Goal: Task Accomplishment & Management: Complete application form

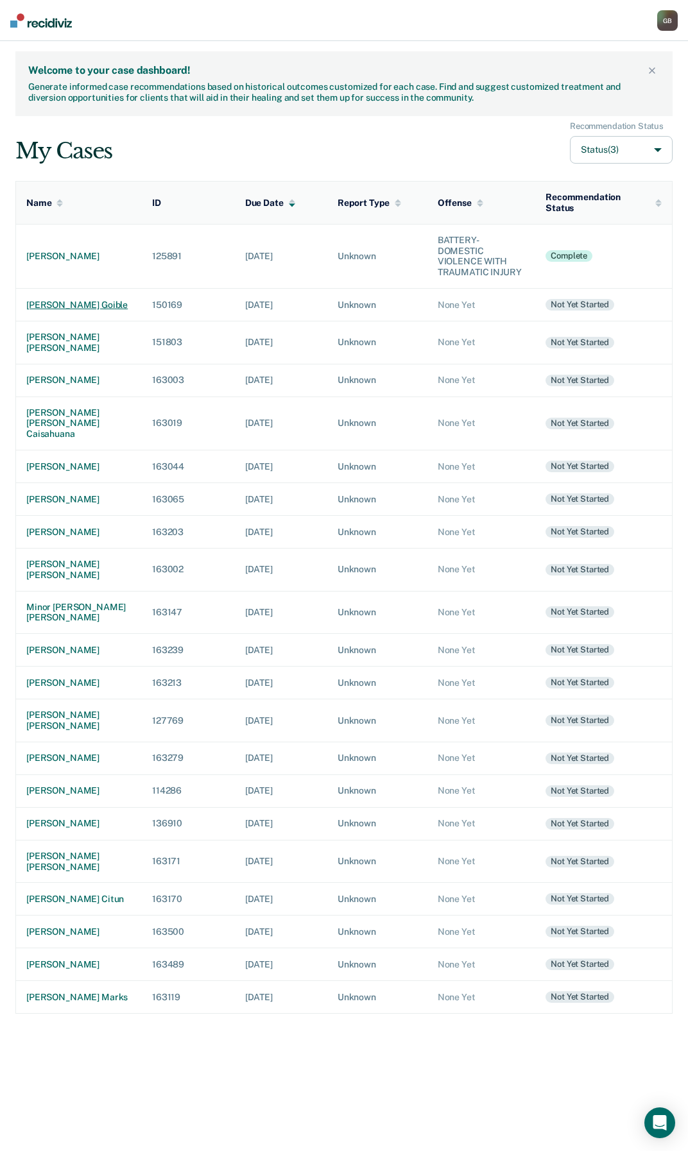
click at [74, 300] on div "[PERSON_NAME] goible" at bounding box center [78, 305] width 105 height 11
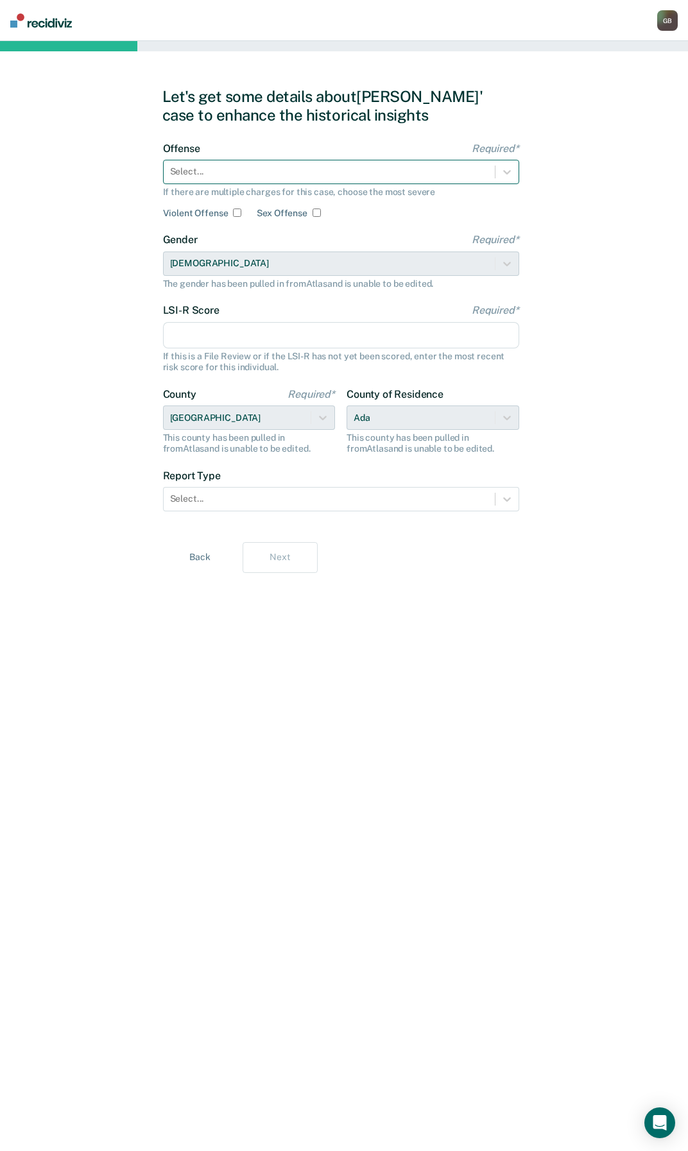
click at [253, 160] on div "Select..." at bounding box center [341, 172] width 356 height 24
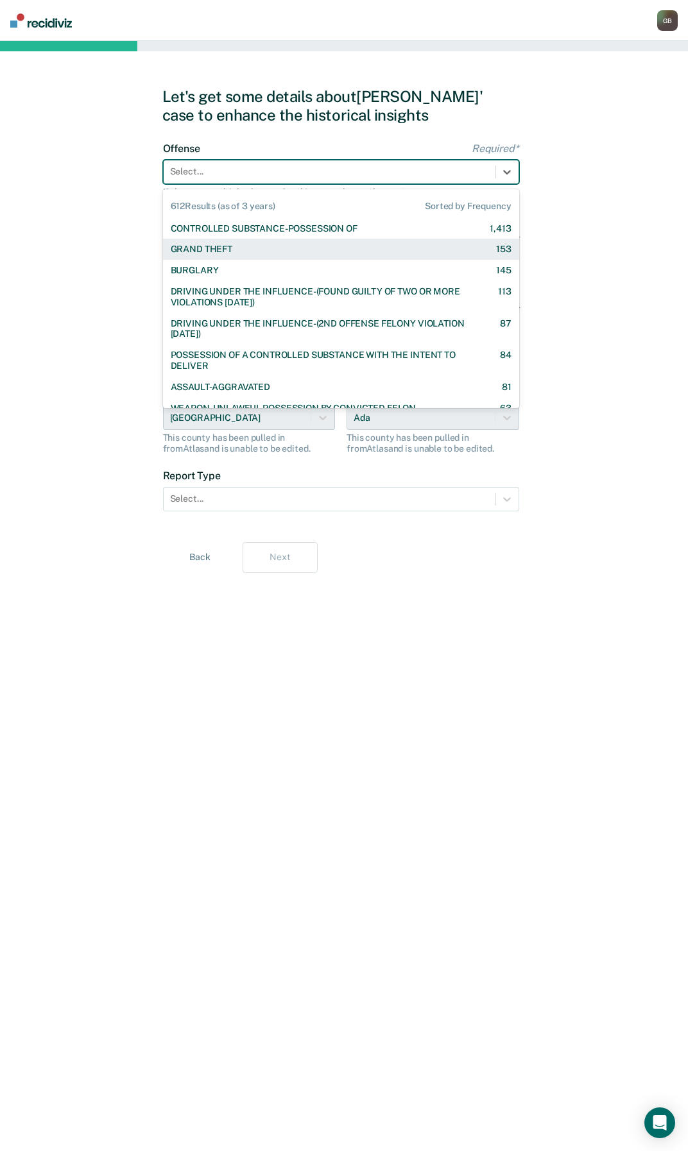
click at [237, 253] on div "GRAND THEFT 153" at bounding box center [341, 249] width 341 height 11
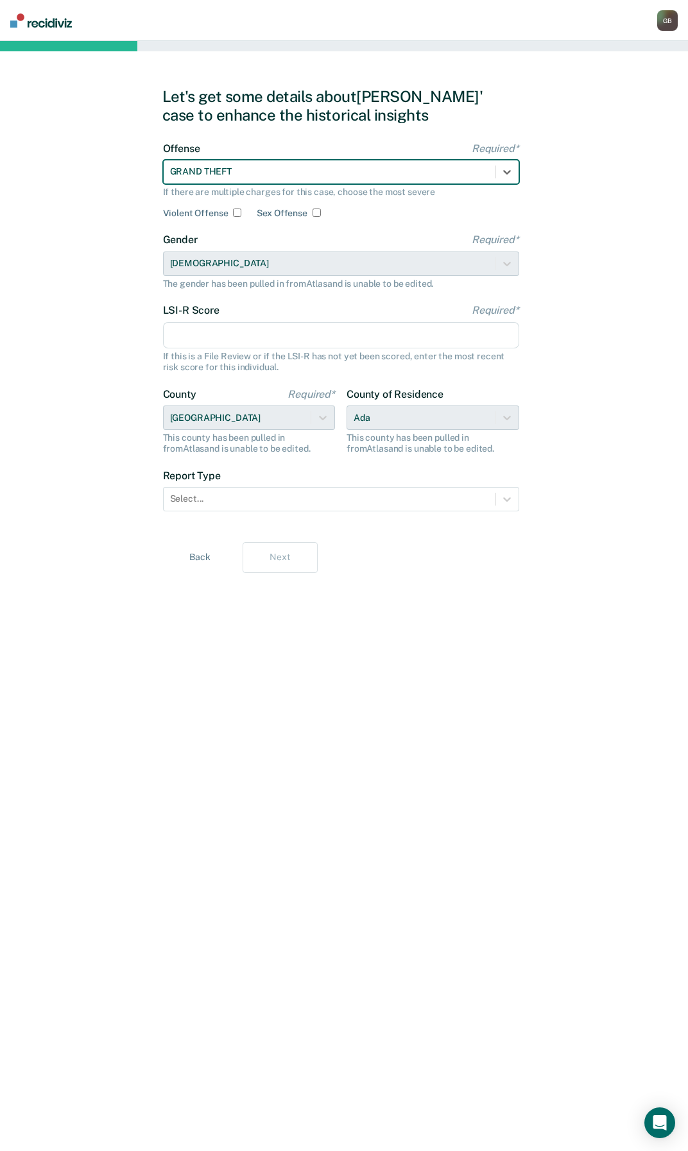
click at [182, 337] on input "LSI-R Score Required*" at bounding box center [341, 335] width 356 height 27
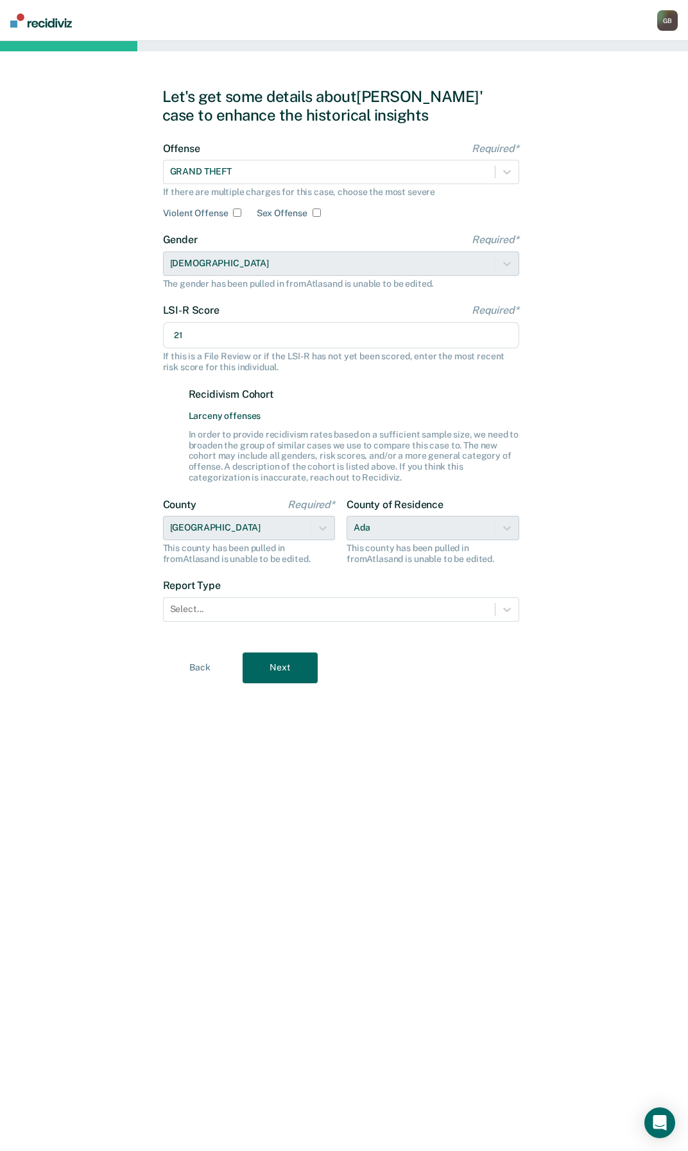
type input "21"
click at [73, 443] on div "Let's get some details about [PERSON_NAME]' case to enhance the historical insi…" at bounding box center [344, 596] width 688 height 1110
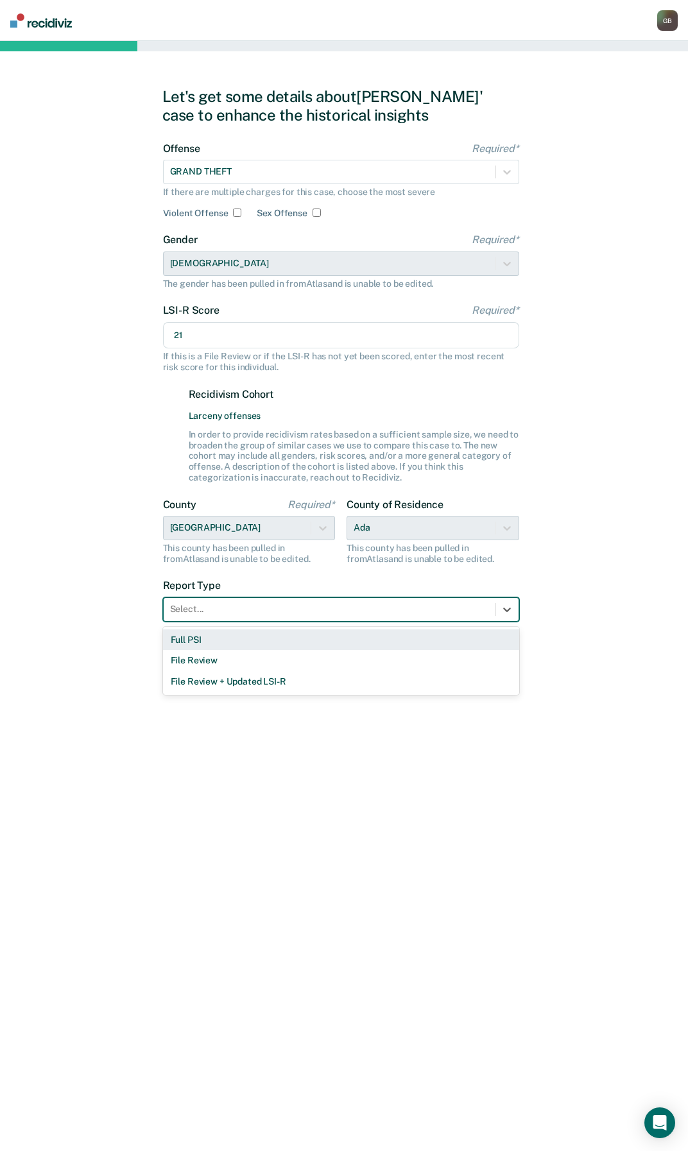
click at [206, 610] on div at bounding box center [329, 609] width 318 height 13
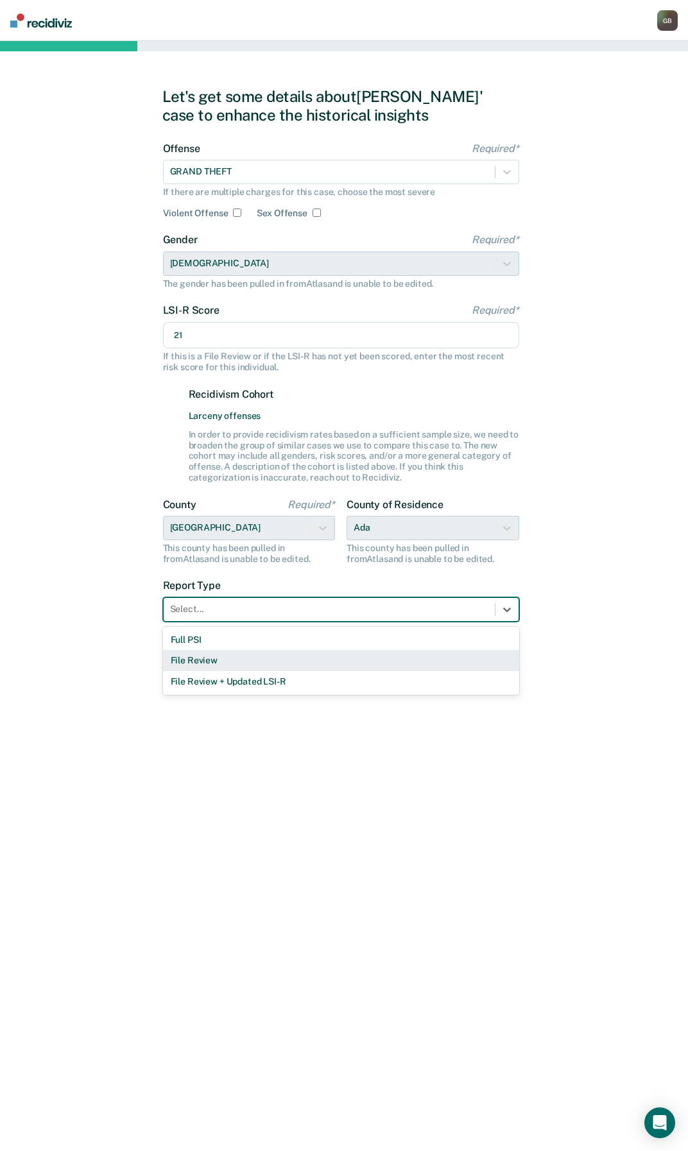
click at [193, 655] on div "File Review" at bounding box center [341, 660] width 356 height 21
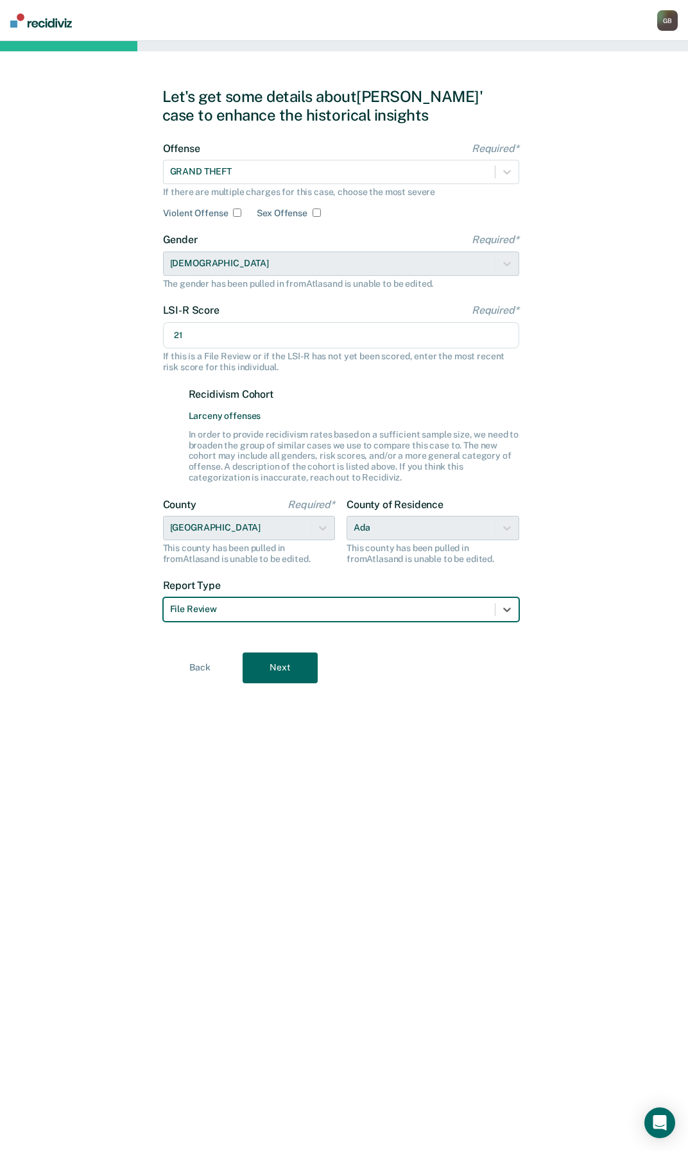
click at [191, 618] on div "File Review" at bounding box center [329, 609] width 331 height 19
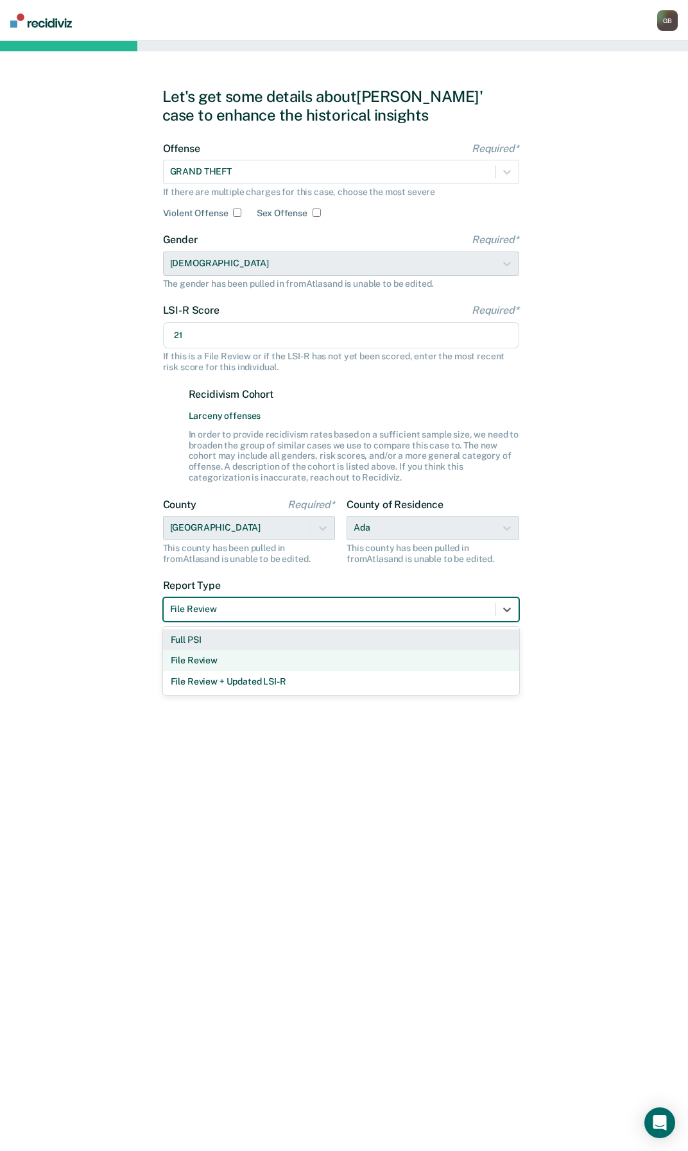
click at [184, 638] on div "Full PSI" at bounding box center [341, 640] width 356 height 21
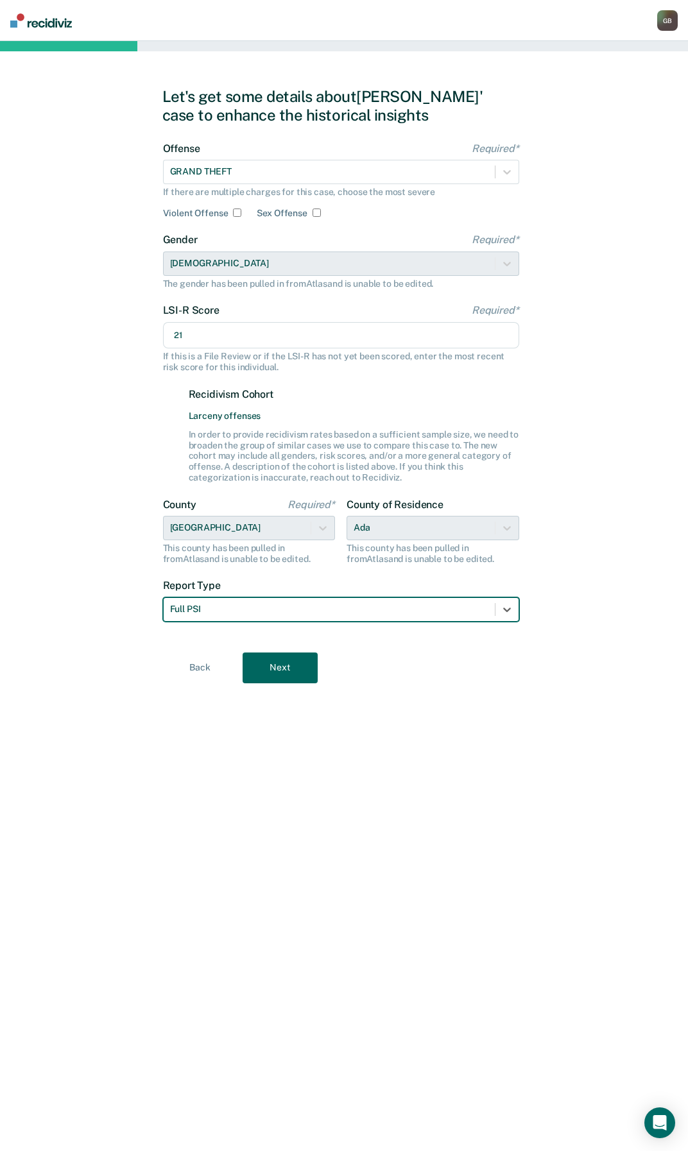
click at [252, 664] on button "Next" at bounding box center [280, 668] width 75 height 31
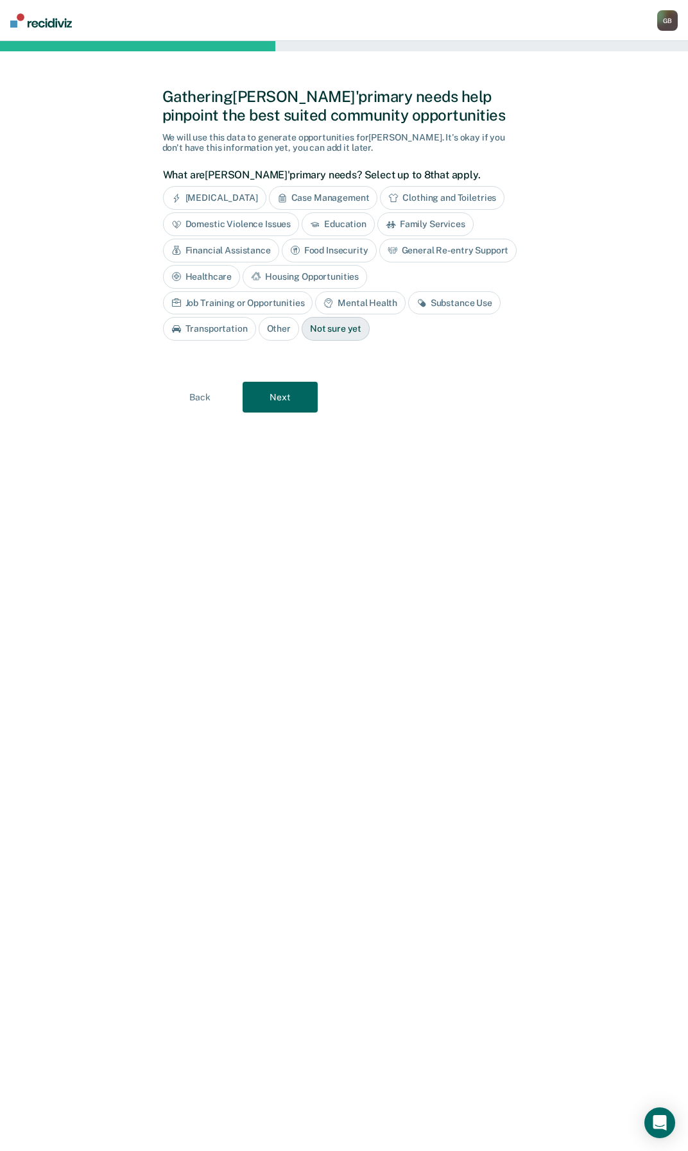
click at [302, 327] on div "Not sure yet" at bounding box center [336, 329] width 68 height 24
click at [253, 410] on button "Next" at bounding box center [280, 397] width 75 height 31
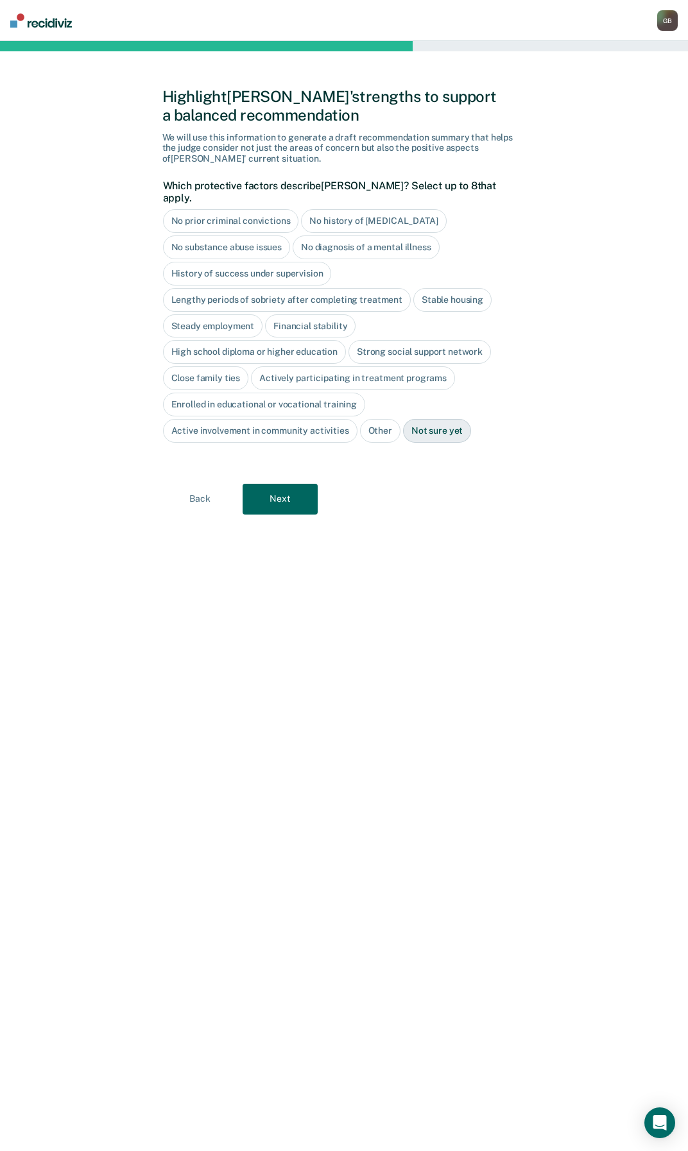
click at [329, 236] on div "No diagnosis of a mental illness" at bounding box center [366, 248] width 147 height 24
click at [356, 236] on div "No diagnosis of a mental illness" at bounding box center [374, 248] width 162 height 24
click at [444, 288] on div "Stable housing" at bounding box center [452, 300] width 78 height 24
click at [447, 424] on div "Not sure yet" at bounding box center [437, 431] width 68 height 24
click at [305, 499] on button "Next" at bounding box center [280, 499] width 75 height 31
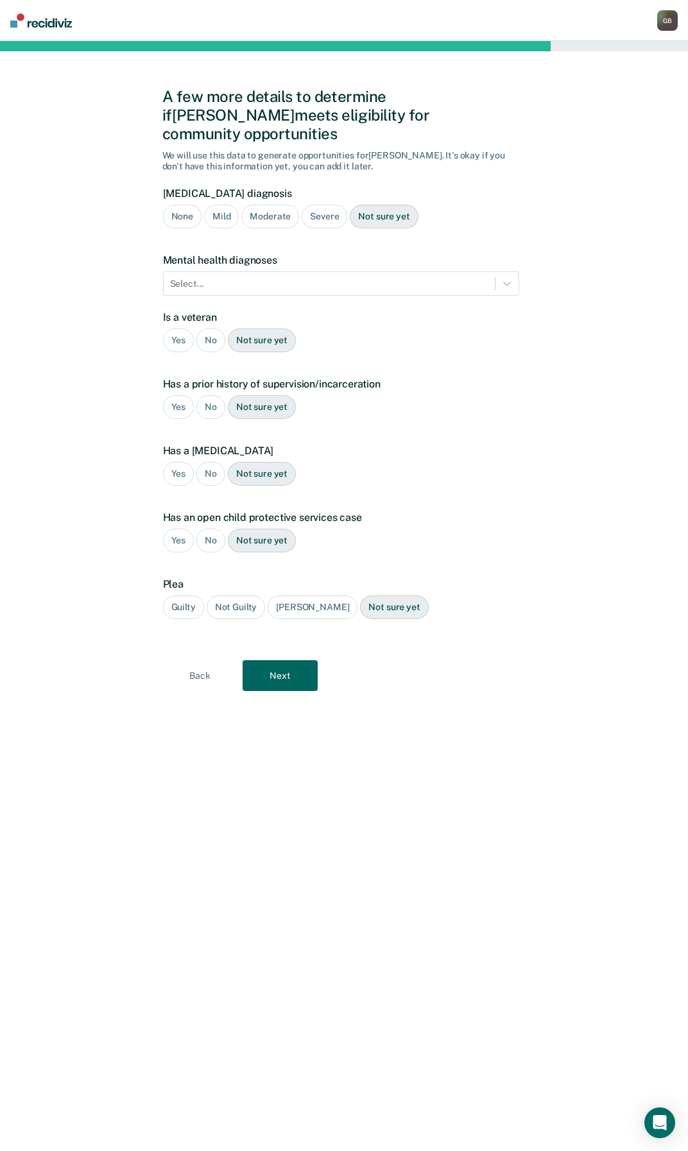
click at [323, 205] on div "Severe" at bounding box center [325, 217] width 46 height 24
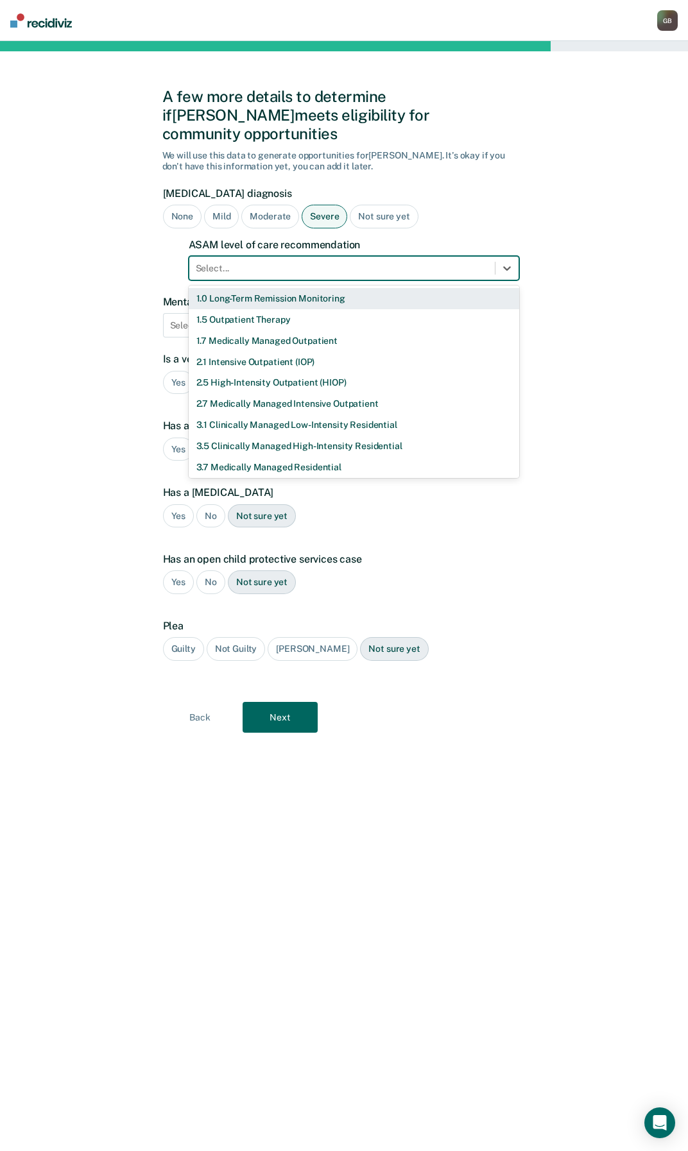
click at [237, 262] on div at bounding box center [342, 268] width 293 height 13
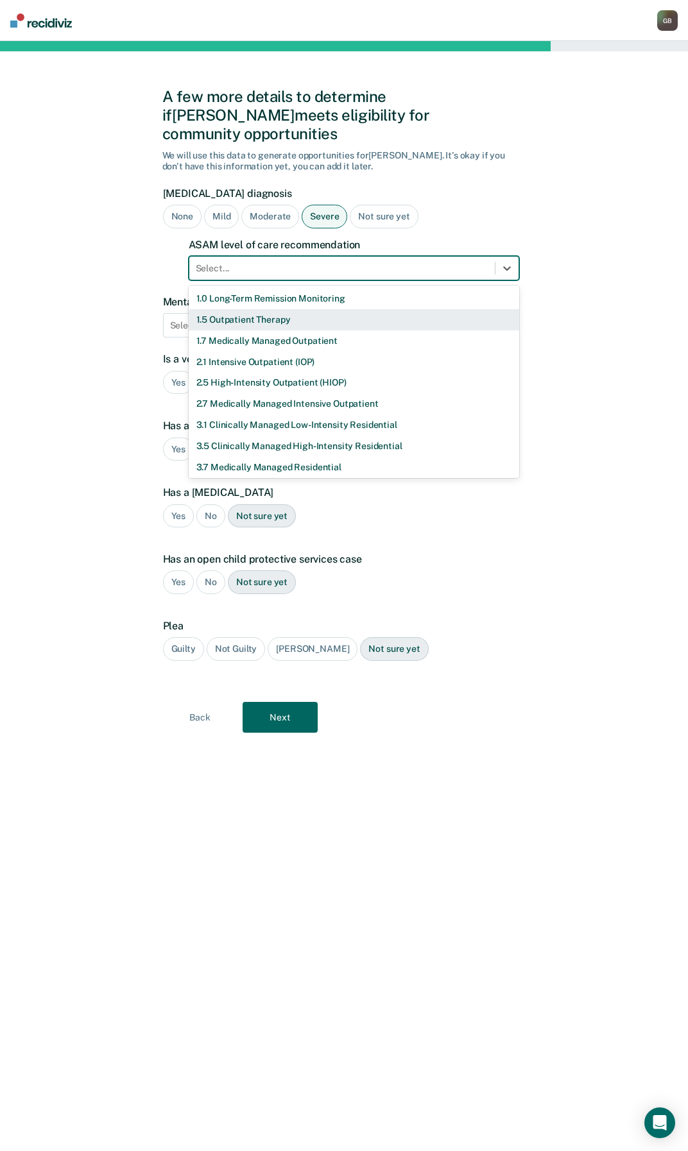
click at [225, 309] on div "1.5 Outpatient Therapy" at bounding box center [354, 319] width 330 height 21
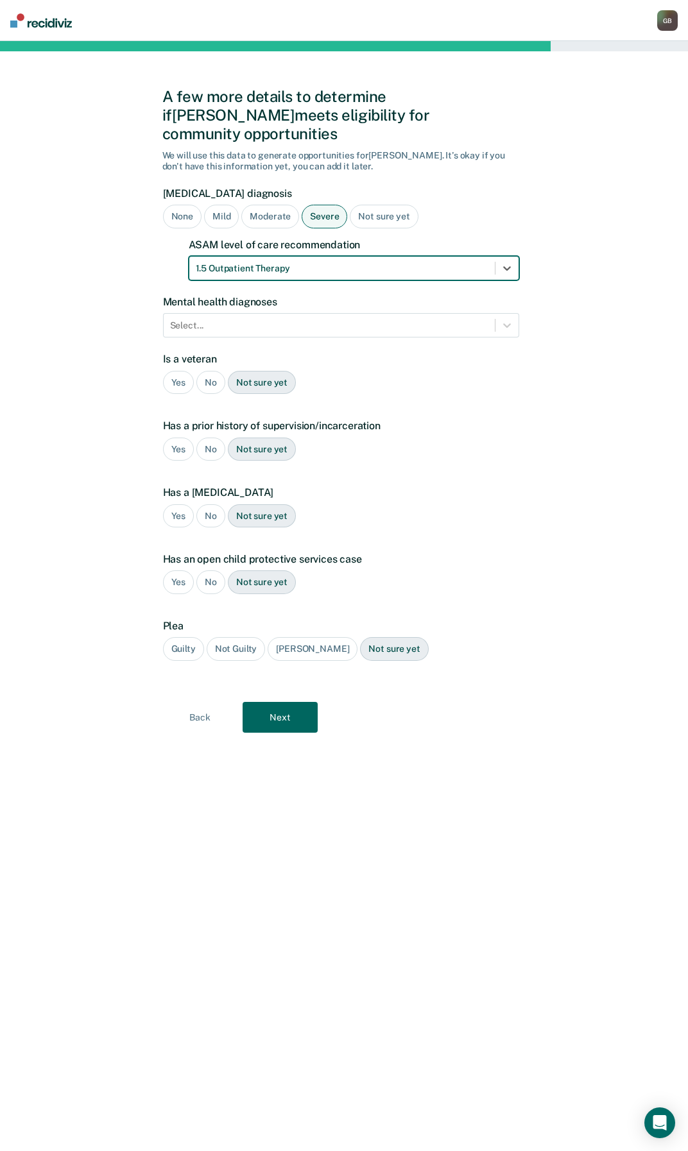
click at [210, 371] on div "No" at bounding box center [210, 383] width 29 height 24
click at [184, 438] on div "Yes" at bounding box center [178, 450] width 31 height 24
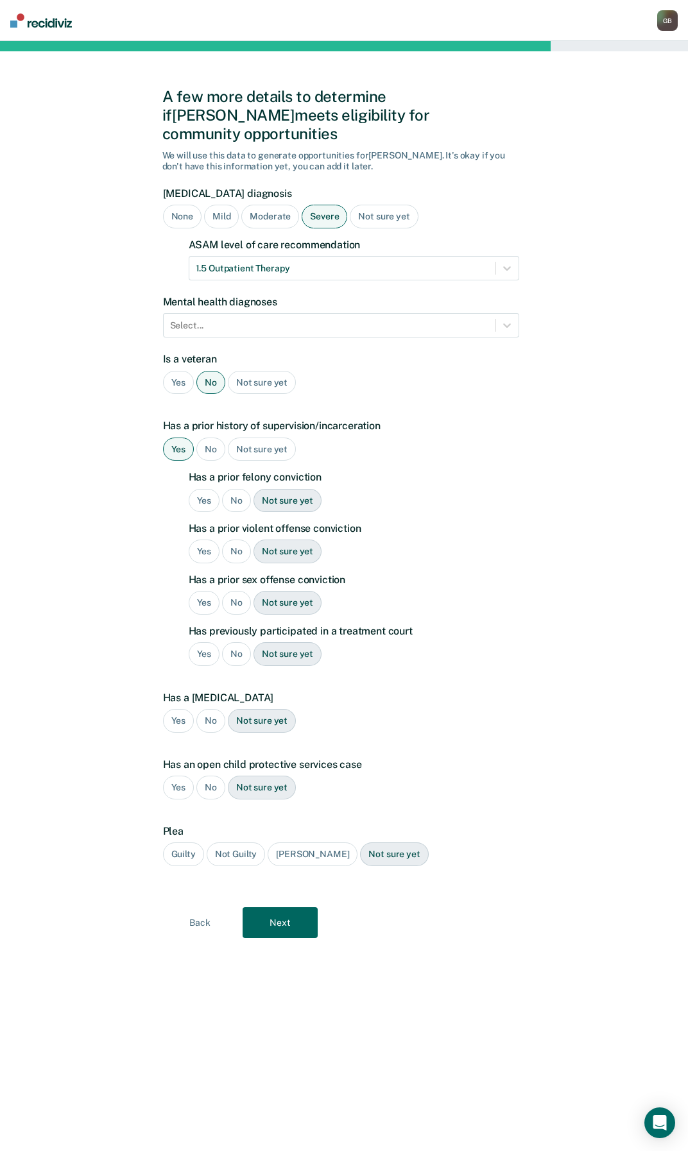
click at [207, 489] on div "Yes" at bounding box center [204, 501] width 31 height 24
click at [230, 540] on div "No" at bounding box center [236, 552] width 29 height 24
click at [235, 591] on div "No" at bounding box center [236, 603] width 29 height 24
click at [234, 642] on div "No" at bounding box center [236, 654] width 29 height 24
click at [206, 709] on div "No" at bounding box center [210, 721] width 29 height 24
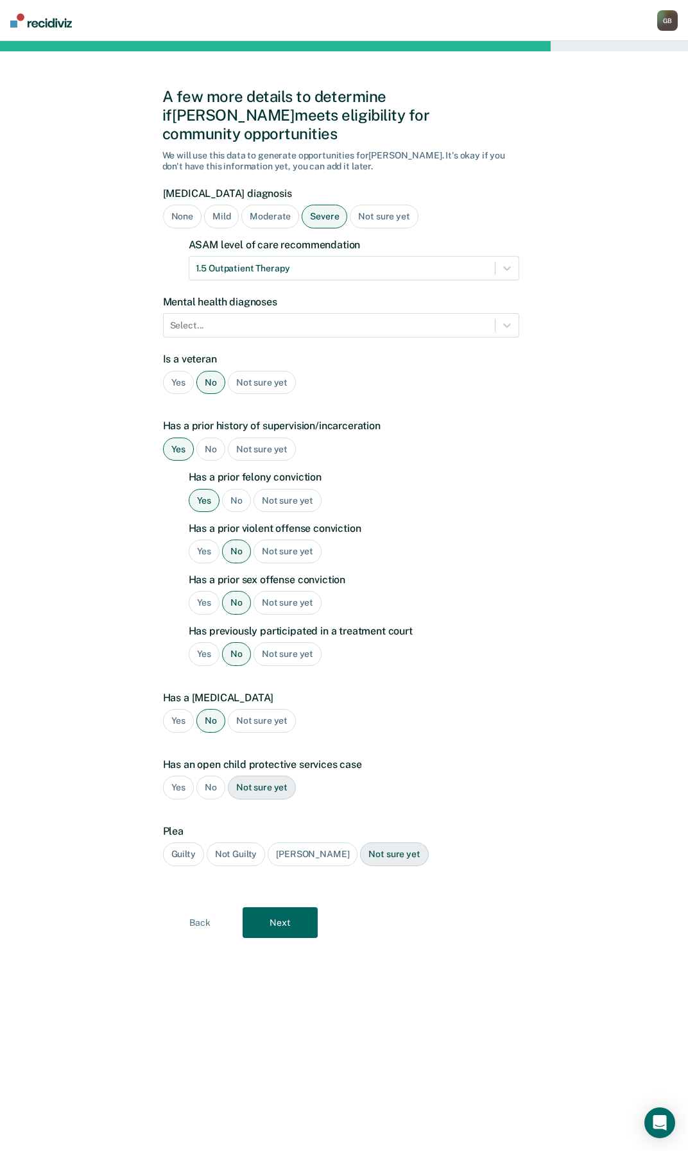
click at [209, 776] on div "No" at bounding box center [210, 788] width 29 height 24
click at [189, 843] on div "Guilty" at bounding box center [183, 855] width 41 height 24
click at [301, 911] on button "Next" at bounding box center [280, 922] width 75 height 31
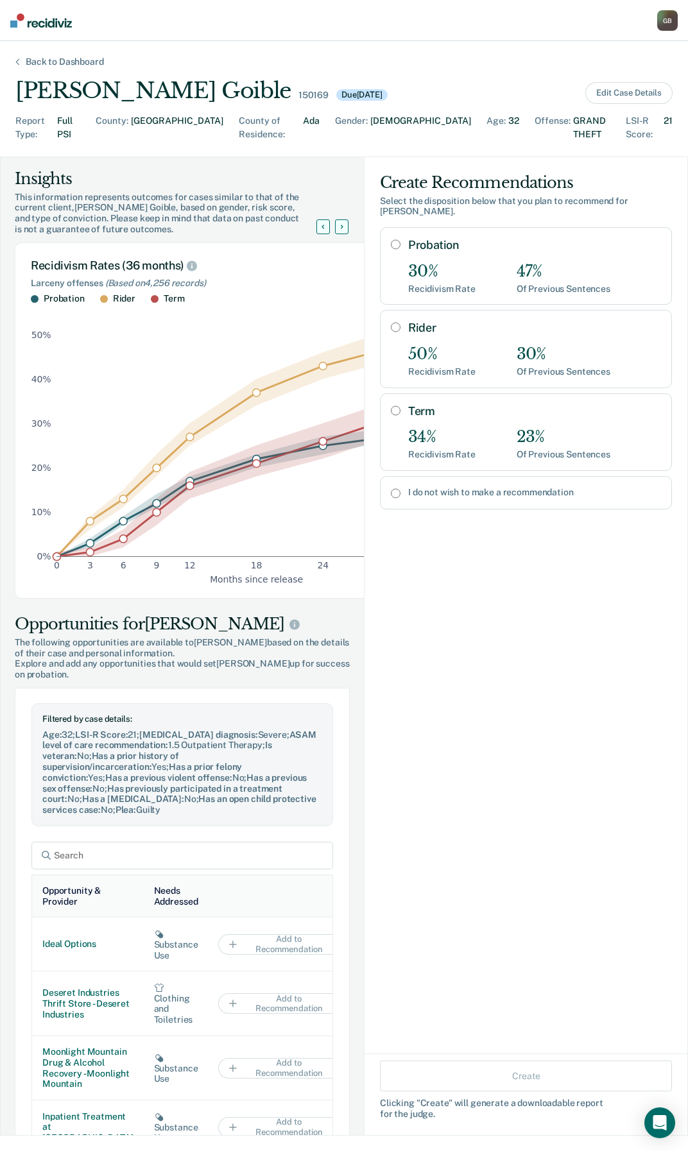
click at [391, 488] on input "I do not wish to make a recommendation" at bounding box center [396, 493] width 10 height 10
radio input "true"
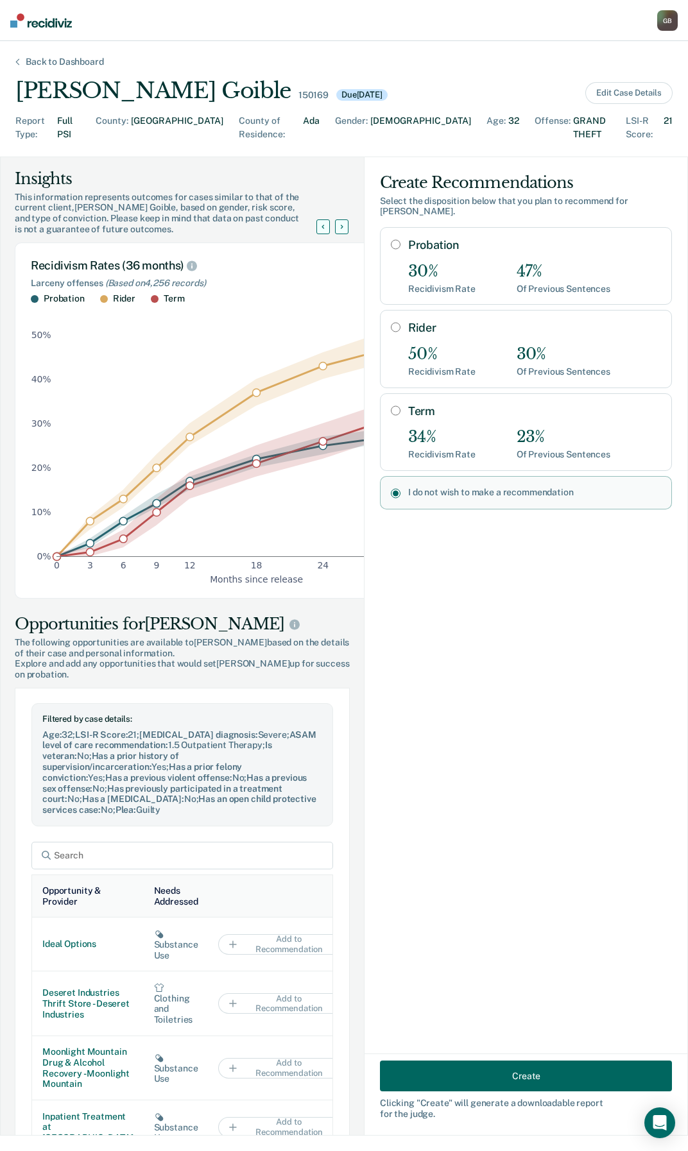
click at [536, 1084] on button "Create" at bounding box center [526, 1076] width 292 height 31
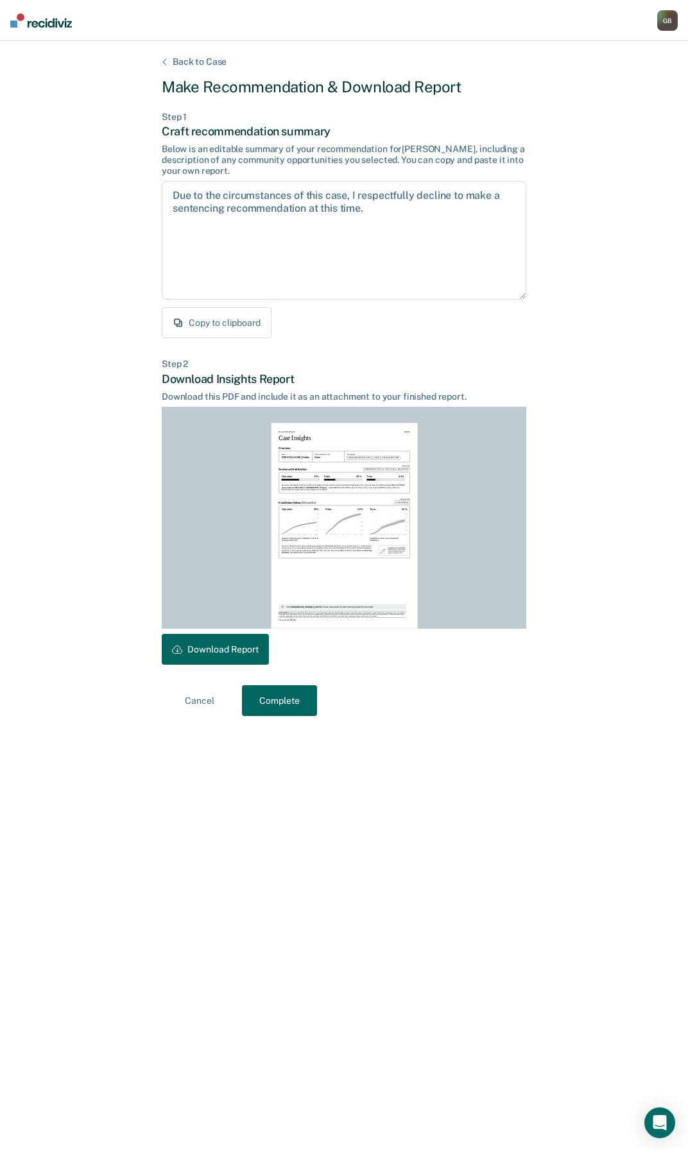
drag, startPoint x: 241, startPoint y: 639, endPoint x: 634, endPoint y: 177, distance: 606.3
click at [241, 639] on button "Download Report" at bounding box center [215, 649] width 107 height 31
drag, startPoint x: 226, startPoint y: 653, endPoint x: 341, endPoint y: 410, distance: 269.0
click at [226, 653] on button "Downloaded" at bounding box center [205, 649] width 86 height 31
click at [220, 654] on button "Downloaded" at bounding box center [205, 649] width 86 height 31
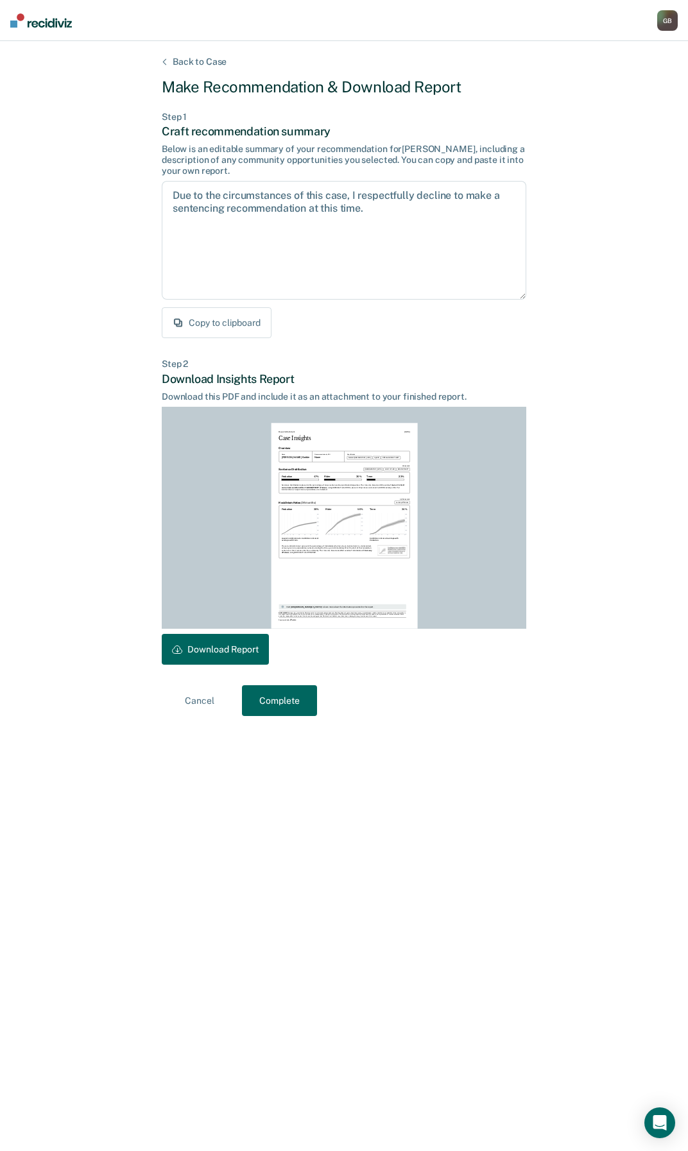
click at [252, 698] on button "Complete" at bounding box center [279, 700] width 75 height 31
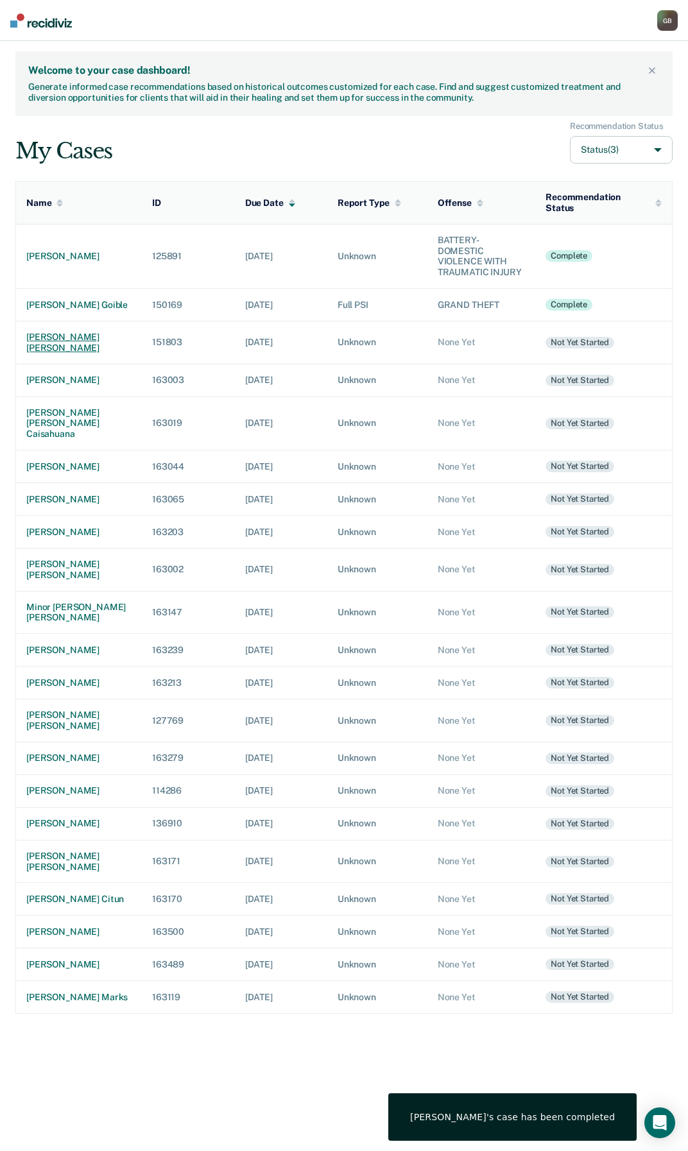
click at [59, 332] on div "[PERSON_NAME] [PERSON_NAME]" at bounding box center [78, 343] width 105 height 22
